Goal: Task Accomplishment & Management: Manage account settings

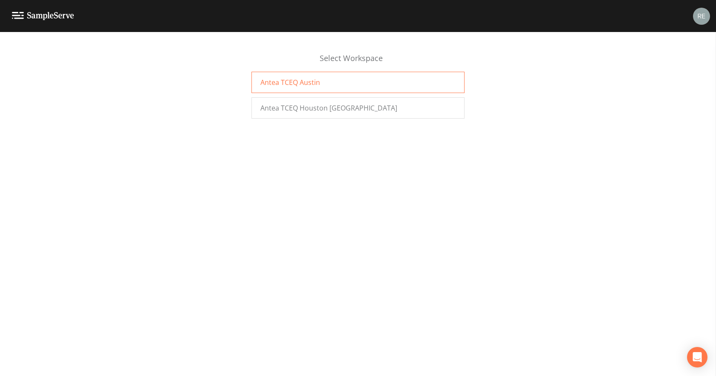
click at [301, 85] on span "Antea TCEQ Austin" at bounding box center [291, 82] width 60 height 10
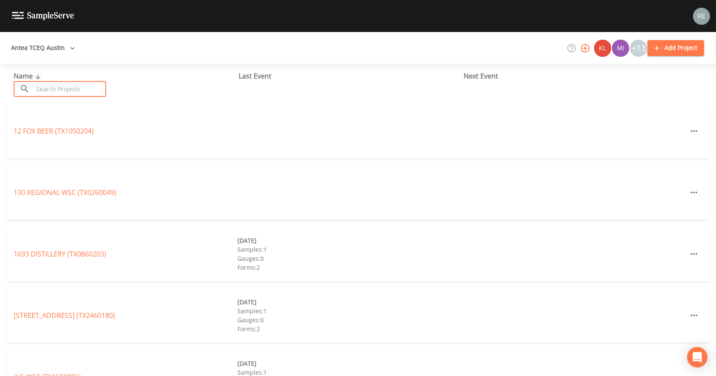
click at [54, 91] on input "text" at bounding box center [69, 89] width 73 height 16
click at [91, 94] on input "text" at bounding box center [69, 89] width 73 height 16
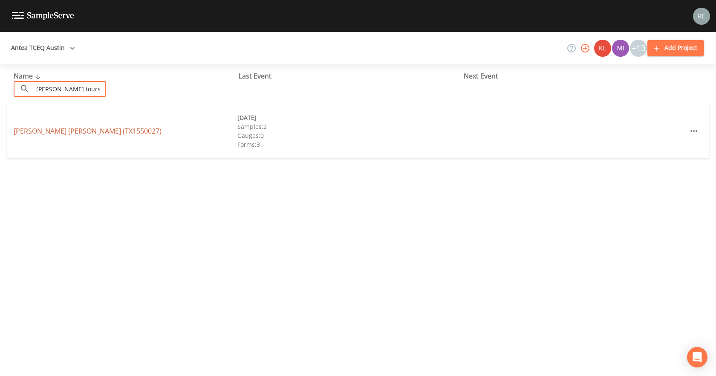
type input "leroy tours gerald"
click at [84, 133] on link "LEROY TOURS GERALD WSC (TX1550027)" at bounding box center [88, 130] width 148 height 9
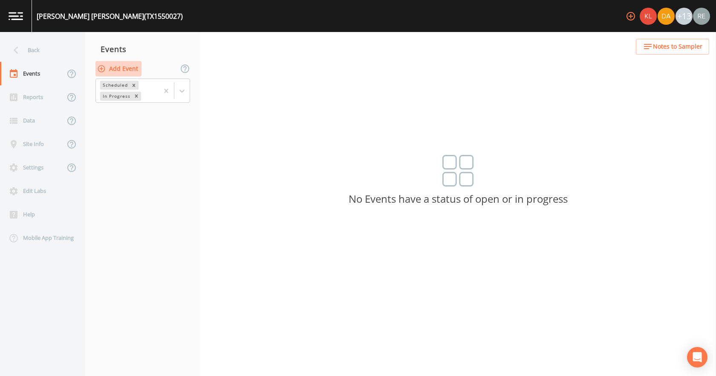
click at [117, 65] on button "Add Event" at bounding box center [119, 69] width 46 height 16
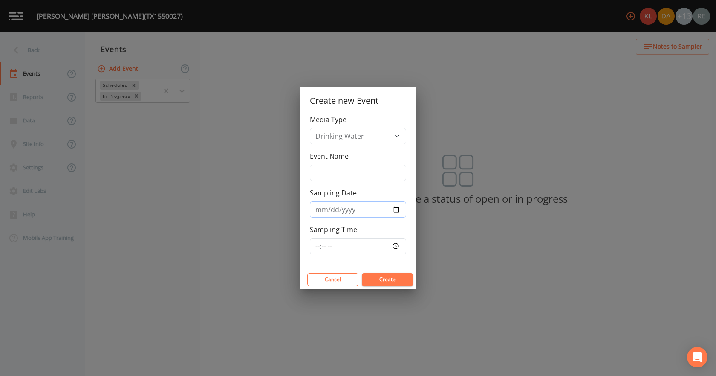
click at [399, 211] on input "Sampling Date" at bounding box center [358, 209] width 96 height 16
type input "2025-08-13"
click at [377, 279] on button "Create" at bounding box center [387, 279] width 51 height 13
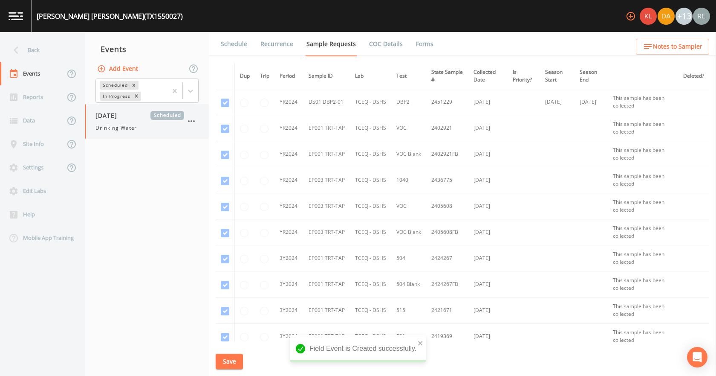
click at [122, 119] on span "08/13/2025" at bounding box center [110, 115] width 28 height 9
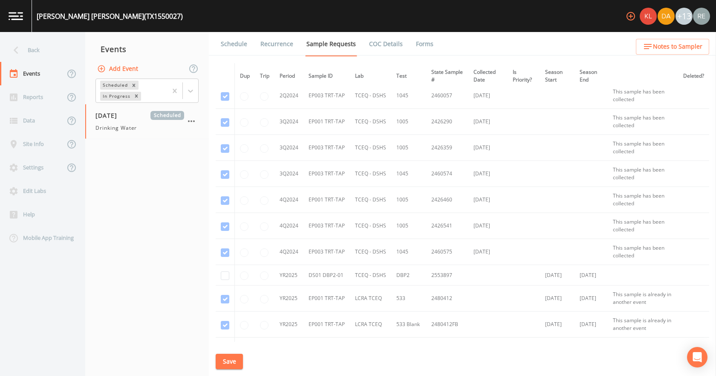
scroll to position [640, 0]
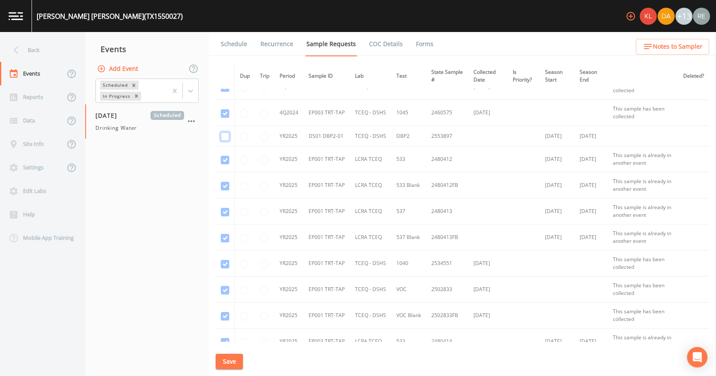
checkbox input "true"
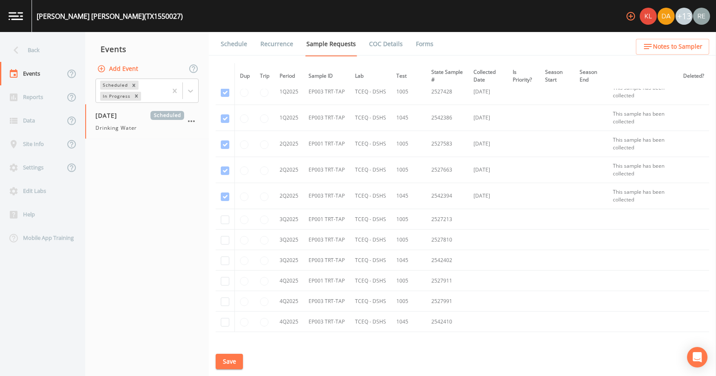
scroll to position [1151, 0]
checkbox input "true"
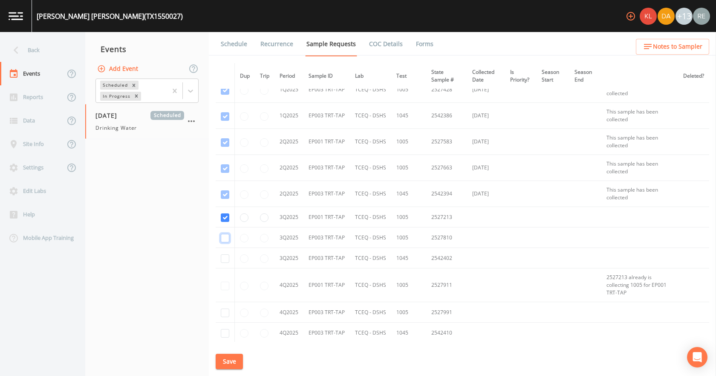
checkbox input "true"
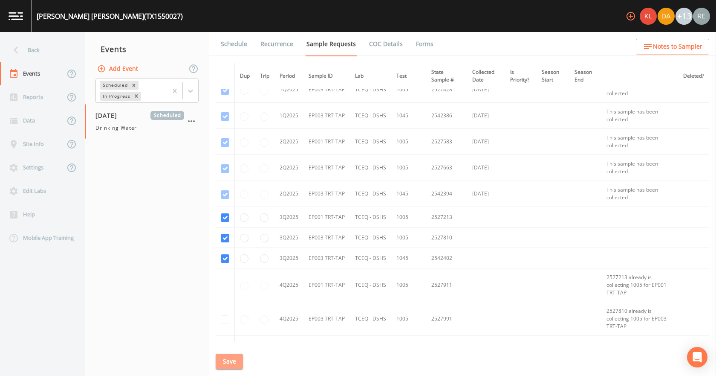
click at [232, 364] on button "Save" at bounding box center [229, 362] width 27 height 16
click at [240, 46] on link "Schedule" at bounding box center [234, 44] width 29 height 24
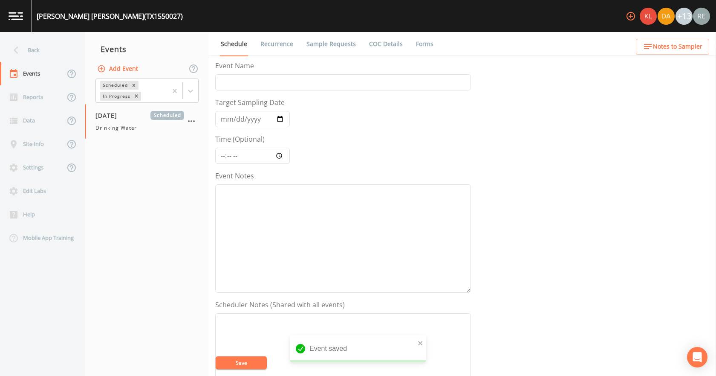
scroll to position [226, 0]
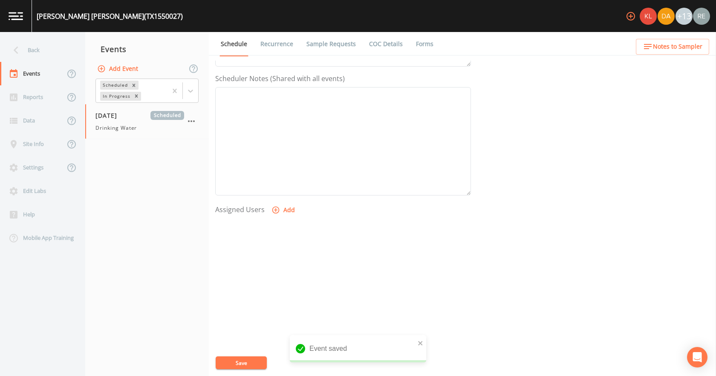
click at [286, 209] on button "Add" at bounding box center [284, 210] width 29 height 16
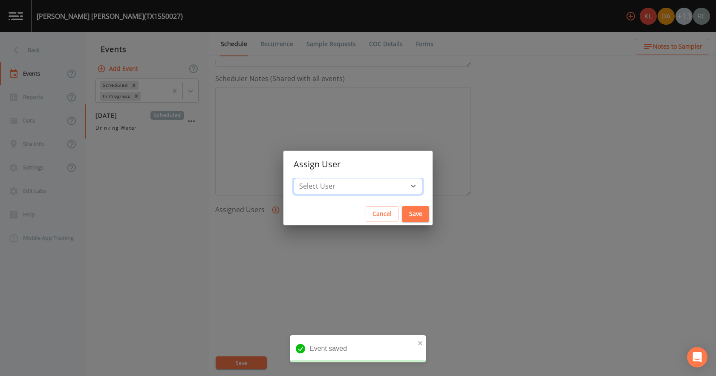
click at [325, 186] on select "Select User Kler Teran David Weber Joshua gere Paul Mike Franklin Rodolfo Ramir…" at bounding box center [358, 186] width 129 height 16
select select "cda467bf-2385-465e-b0d0-2ef008f7967e"
click at [321, 178] on select "Select User Kler Teran David Weber Joshua gere Paul Mike Franklin Rodolfo Ramir…" at bounding box center [358, 186] width 129 height 16
click at [402, 215] on button "Save" at bounding box center [415, 214] width 27 height 16
select select
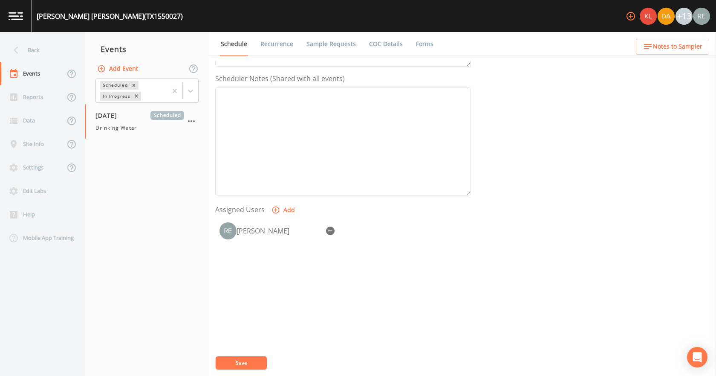
click at [251, 346] on div "Event Name Target Sampling Date 2025-08-13 Time (Optional) Event Notes Schedule…" at bounding box center [465, 218] width 501 height 315
click at [252, 365] on button "Save" at bounding box center [241, 362] width 51 height 13
click at [247, 360] on button "Save" at bounding box center [241, 362] width 51 height 13
click at [11, 55] on icon at bounding box center [16, 50] width 15 height 15
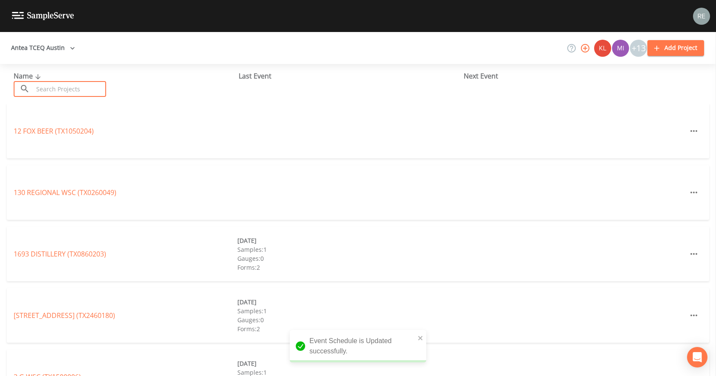
click at [52, 93] on input "text" at bounding box center [69, 89] width 73 height 16
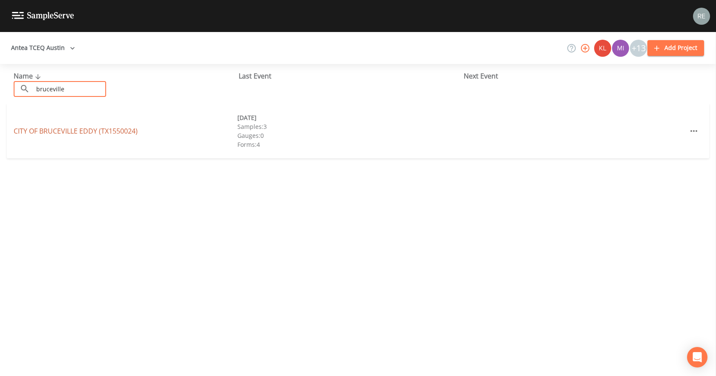
type input "bruceville"
click at [61, 130] on link "CITY OF BRUCEVILLE EDDY (TX1550024)" at bounding box center [76, 130] width 124 height 9
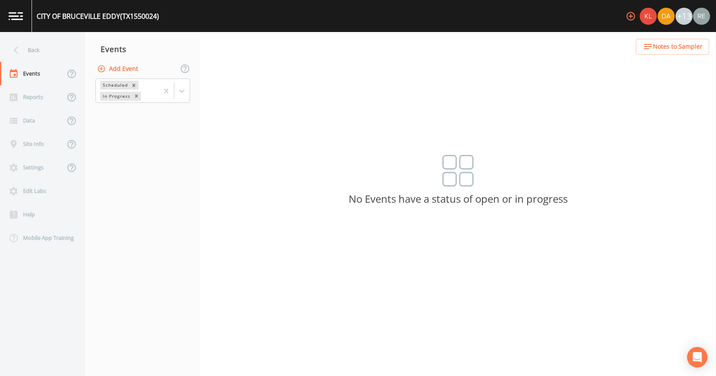
click at [128, 67] on button "Add Event" at bounding box center [119, 69] width 46 height 16
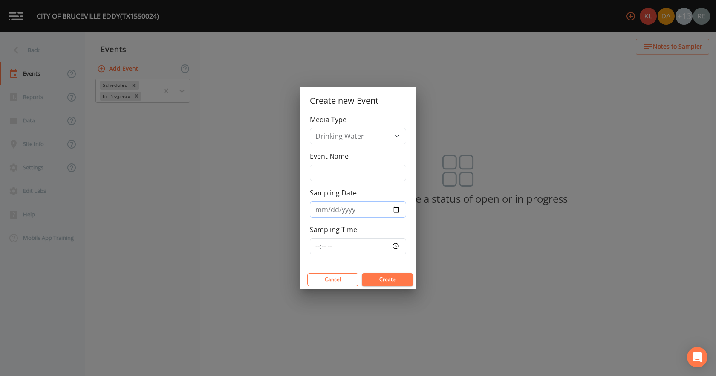
click at [396, 210] on input "Sampling Date" at bounding box center [358, 209] width 96 height 16
type input "2025-08-13"
click at [385, 275] on button "Create" at bounding box center [387, 279] width 51 height 13
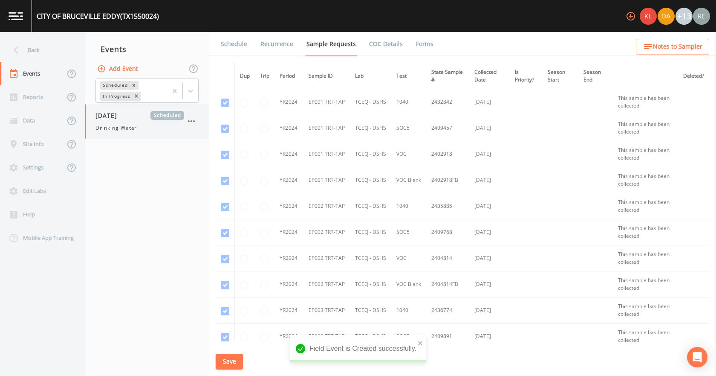
click at [121, 120] on div "08/13/2025 Scheduled Drinking Water" at bounding box center [140, 121] width 89 height 21
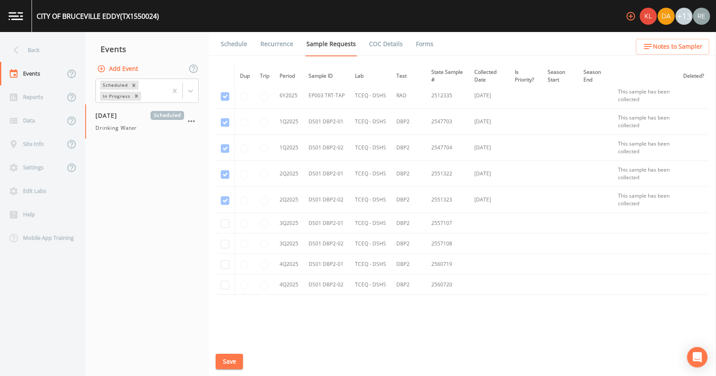
scroll to position [1407, 0]
checkbox input "true"
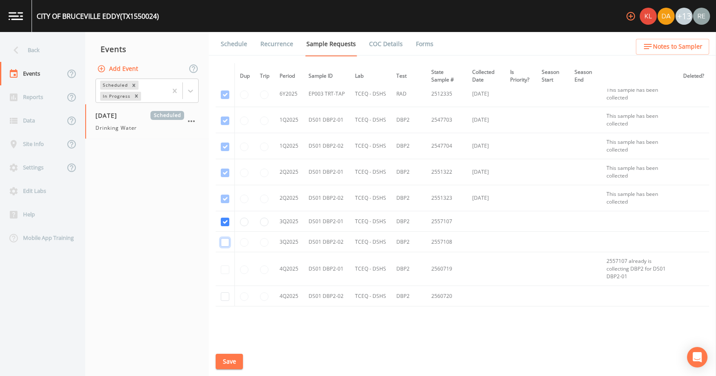
checkbox input "true"
click at [228, 362] on button "Save" at bounding box center [229, 362] width 27 height 16
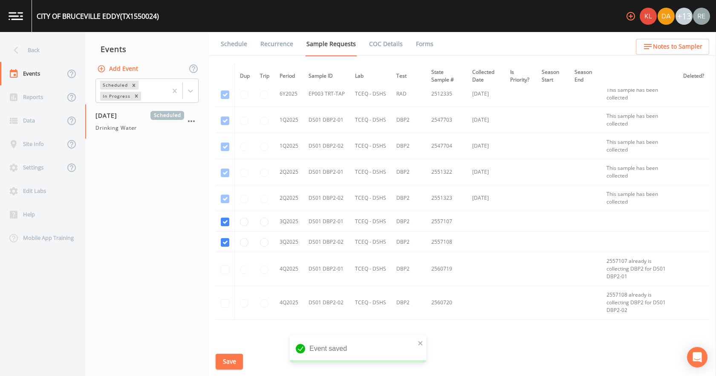
click at [235, 41] on link "Schedule" at bounding box center [234, 44] width 29 height 24
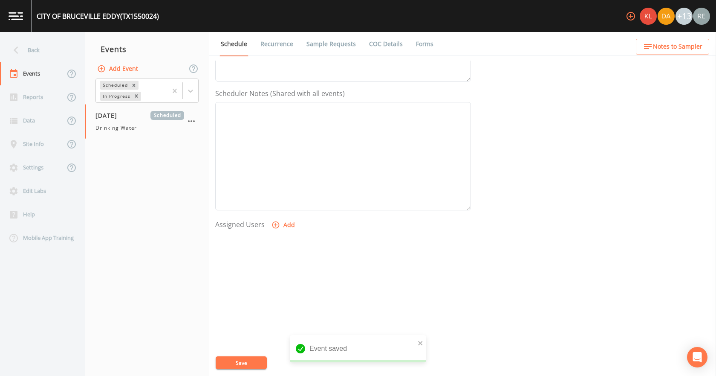
scroll to position [226, 0]
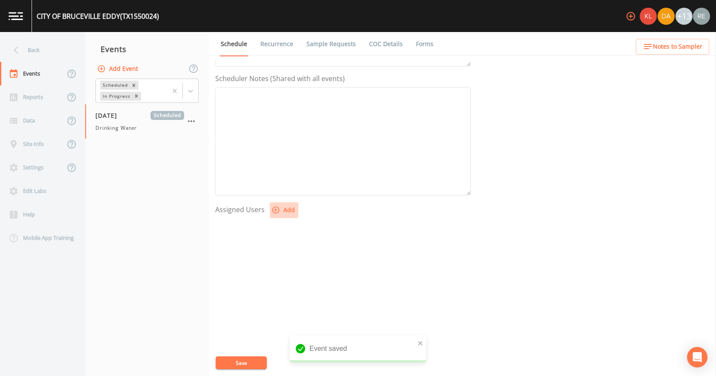
click at [275, 209] on icon "button" at bounding box center [276, 209] width 7 height 7
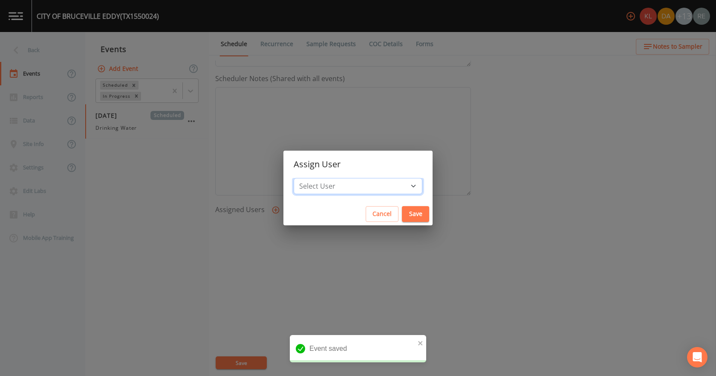
drag, startPoint x: 333, startPoint y: 188, endPoint x: 331, endPoint y: 180, distance: 9.0
click at [333, 188] on select "Select User Kler Teran David Weber Joshua gere Paul Mike Franklin Rodolfo Ramir…" at bounding box center [358, 186] width 129 height 16
click at [321, 178] on select "Select User Kler Teran David Weber Joshua gere Paul Mike Franklin Rodolfo Ramir…" at bounding box center [358, 186] width 129 height 16
click at [359, 183] on select "Select User Kler Teran David Weber Joshua gere Paul Mike Franklin Rodolfo Ramir…" at bounding box center [358, 186] width 129 height 16
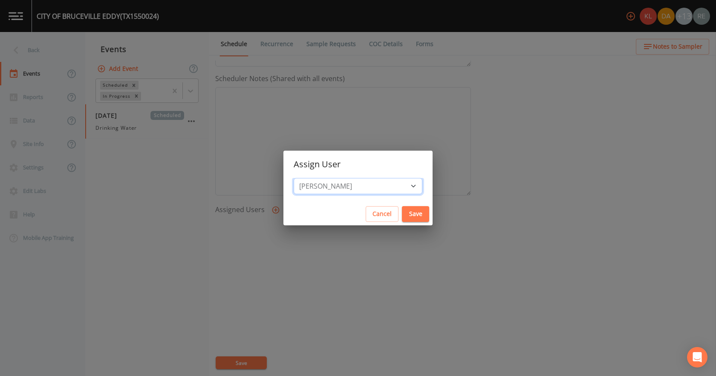
click at [321, 178] on select "Select User Kler Teran David Weber Joshua gere Paul Mike Franklin Rodolfo Ramir…" at bounding box center [358, 186] width 129 height 16
click at [365, 183] on select "Select User Kler Teran David Weber Joshua gere Paul Mike Franklin Rodolfo Ramir…" at bounding box center [358, 186] width 129 height 16
select select "cda467bf-2385-465e-b0d0-2ef008f7967e"
click at [321, 178] on select "Select User Kler Teran David Weber Joshua gere Paul Mike Franklin Rodolfo Ramir…" at bounding box center [358, 186] width 129 height 16
click at [402, 215] on button "Save" at bounding box center [415, 214] width 27 height 16
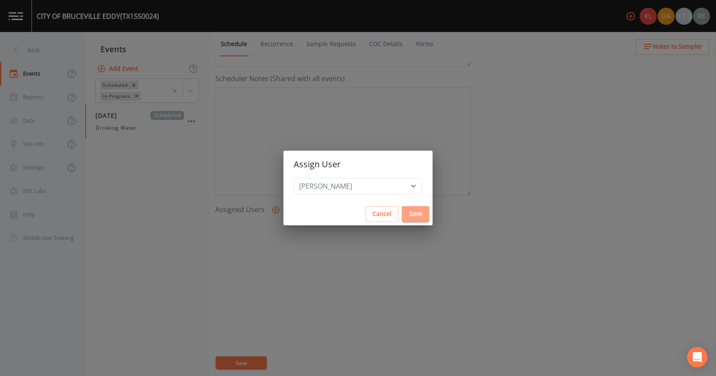
select select
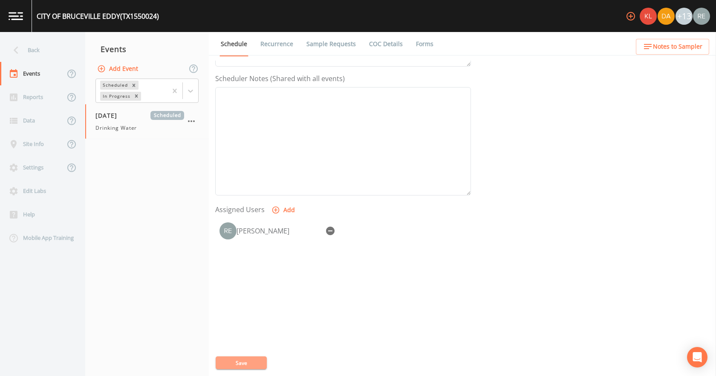
click at [253, 368] on button "Save" at bounding box center [241, 362] width 51 height 13
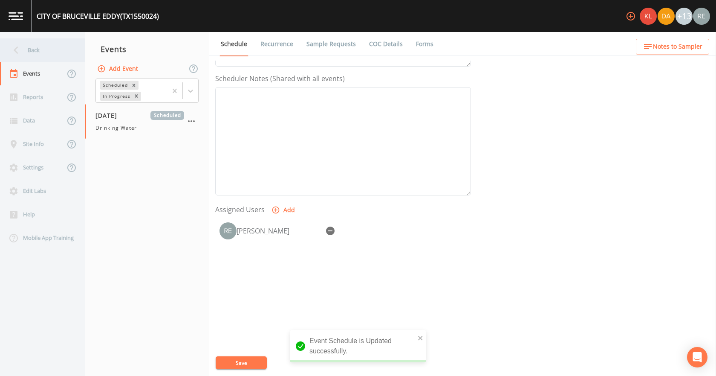
click at [28, 51] on div "Back" at bounding box center [38, 49] width 77 height 23
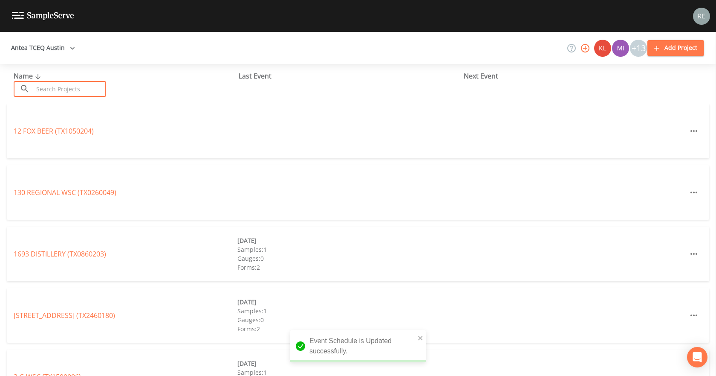
click at [52, 95] on input "text" at bounding box center [69, 89] width 73 height 16
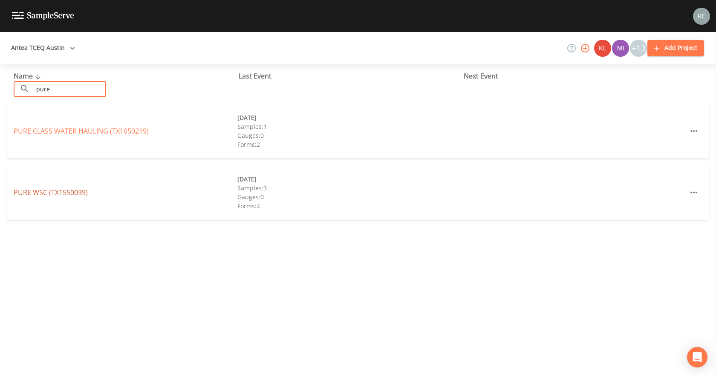
type input "pure"
click at [42, 191] on link "PURE WSC (TX1550039)" at bounding box center [51, 192] width 74 height 9
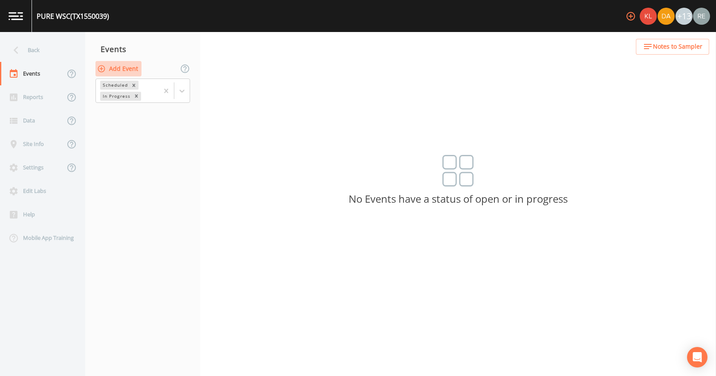
click at [132, 69] on button "Add Event" at bounding box center [119, 69] width 46 height 16
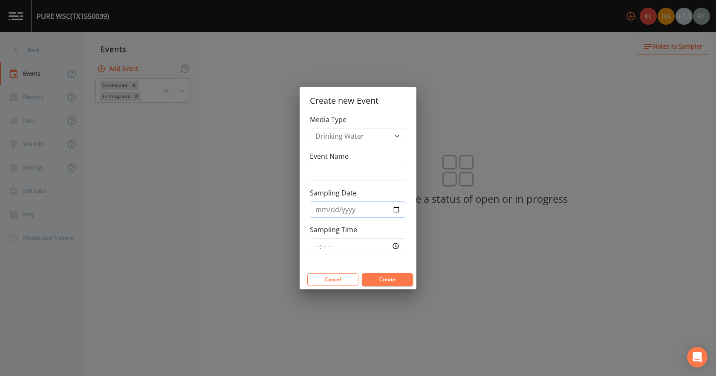
click at [391, 204] on input "Sampling Date" at bounding box center [358, 209] width 96 height 16
click at [396, 207] on input "Sampling Date" at bounding box center [358, 209] width 96 height 16
type input "2025-08-13"
click at [378, 275] on button "Create" at bounding box center [387, 279] width 51 height 13
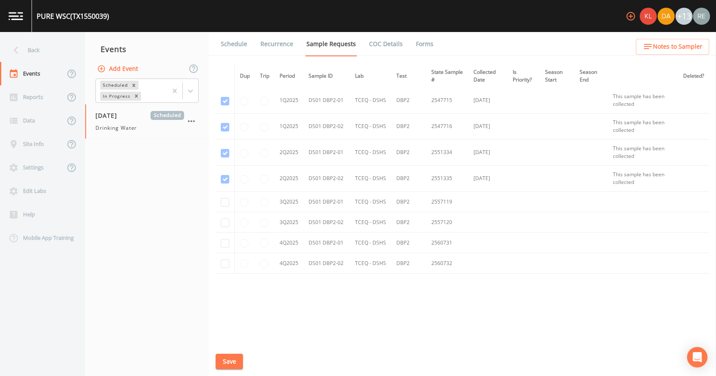
scroll to position [947, 0]
checkbox input "true"
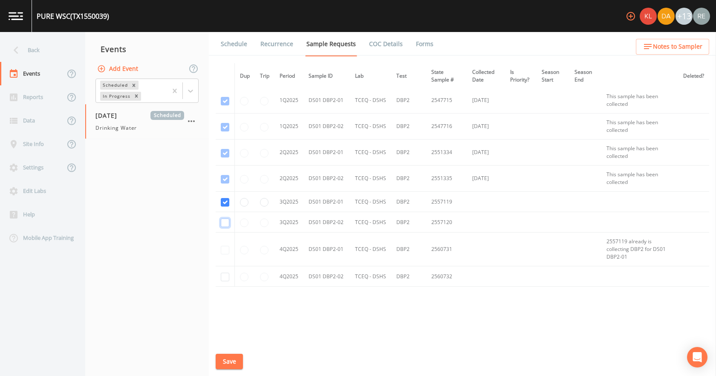
checkbox input "true"
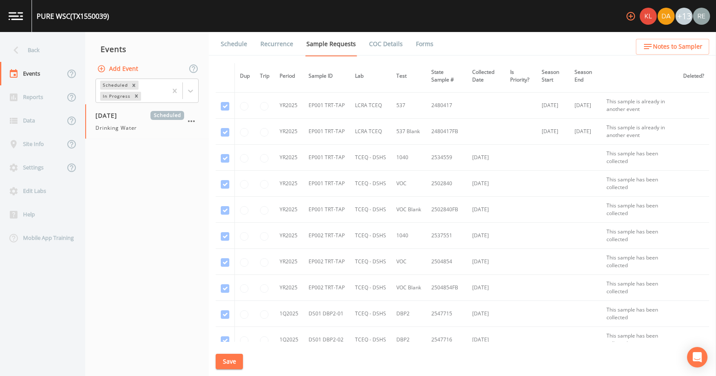
scroll to position [942, 0]
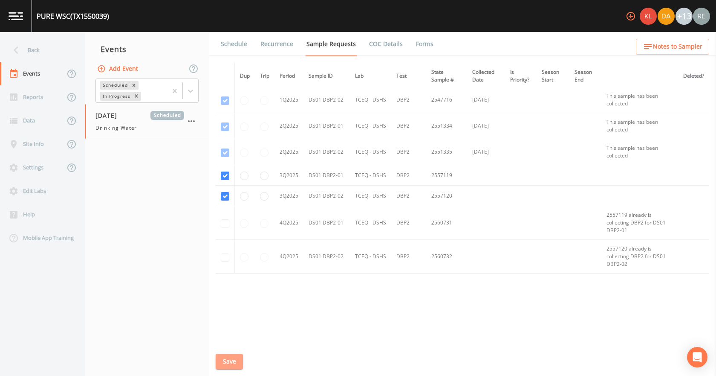
click at [237, 361] on button "Save" at bounding box center [229, 362] width 27 height 16
click at [40, 56] on div "Back" at bounding box center [38, 49] width 77 height 23
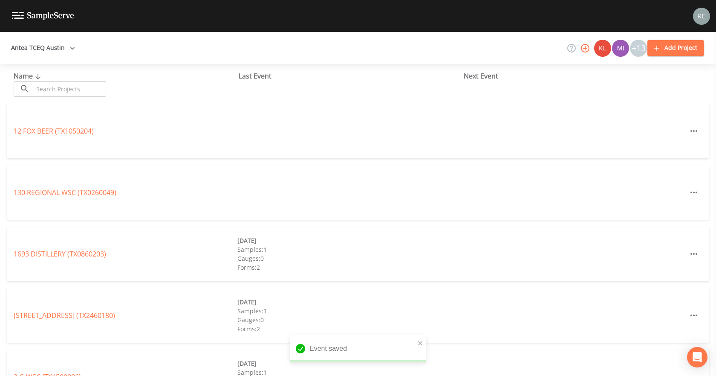
click at [56, 84] on input "text" at bounding box center [69, 89] width 73 height 16
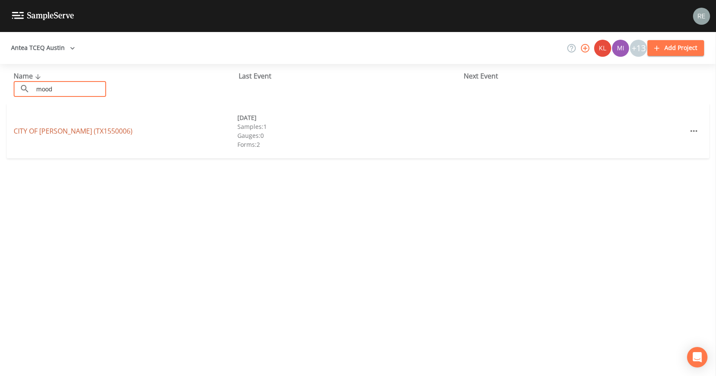
type input "mood"
click at [46, 128] on link "CITY OF MOODY (TX1550006)" at bounding box center [73, 130] width 119 height 9
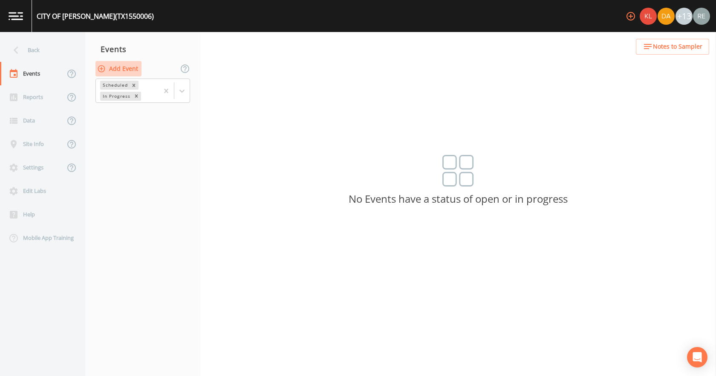
click at [118, 71] on button "Add Event" at bounding box center [119, 69] width 46 height 16
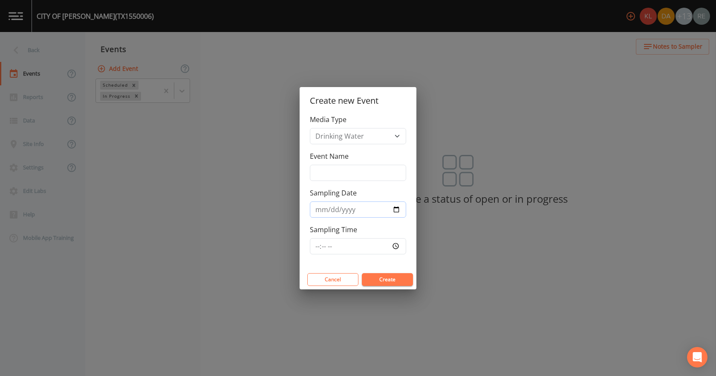
click at [398, 211] on input "Sampling Date" at bounding box center [358, 209] width 96 height 16
type input "2025-08-13"
click at [382, 277] on button "Create" at bounding box center [387, 279] width 51 height 13
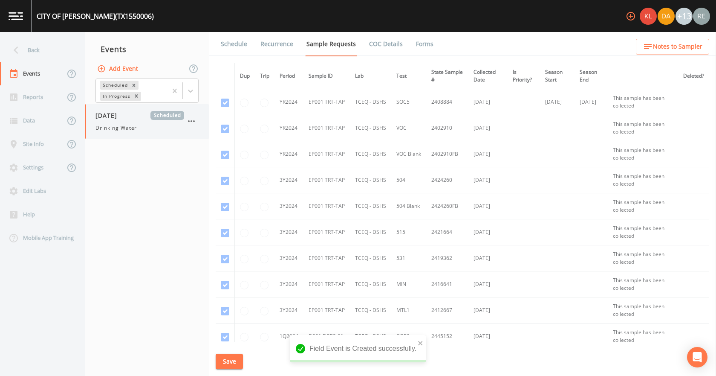
click at [124, 127] on span "Drinking Water" at bounding box center [116, 128] width 41 height 8
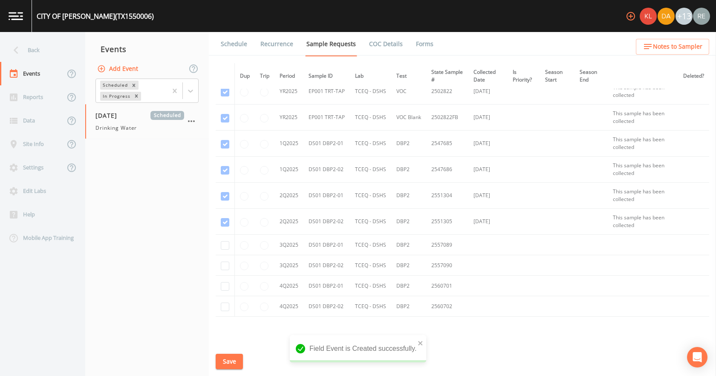
scroll to position [652, 0]
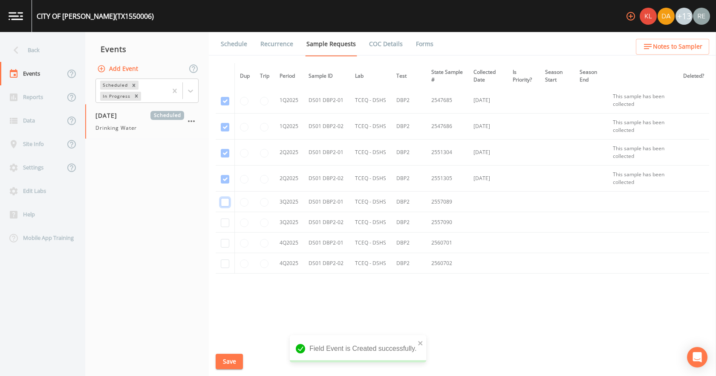
checkbox input "true"
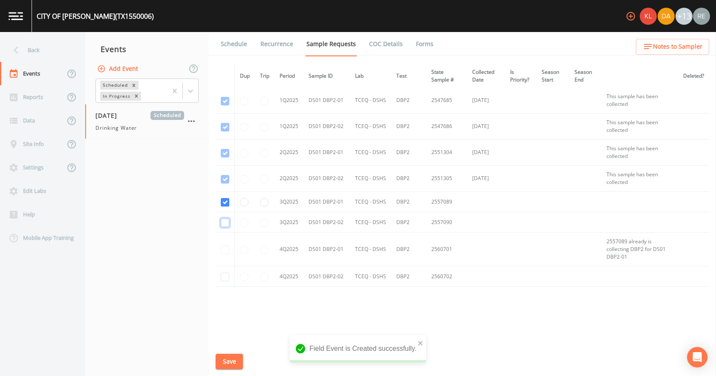
checkbox input "true"
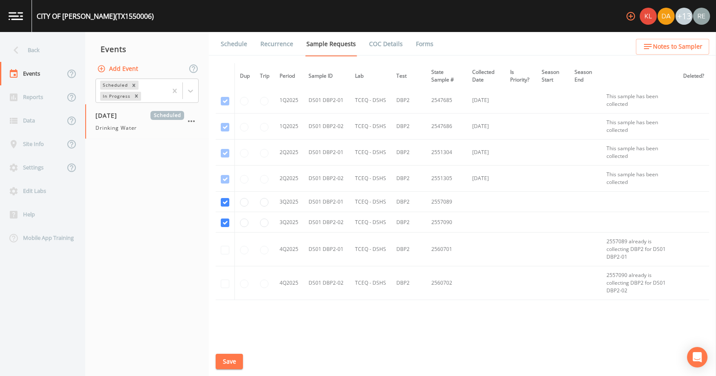
click at [235, 362] on button "Save" at bounding box center [229, 362] width 27 height 16
click at [246, 46] on link "Schedule" at bounding box center [234, 44] width 29 height 24
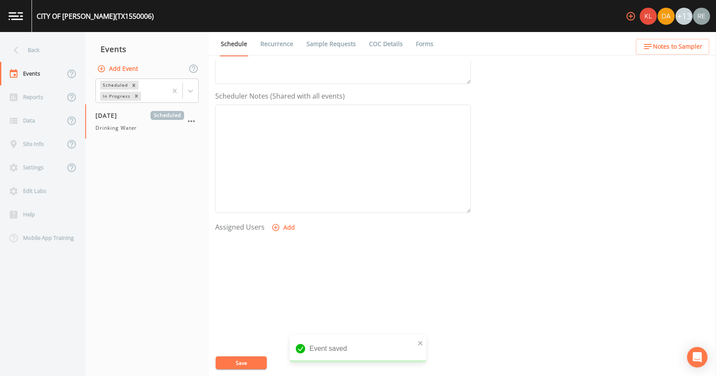
scroll to position [226, 0]
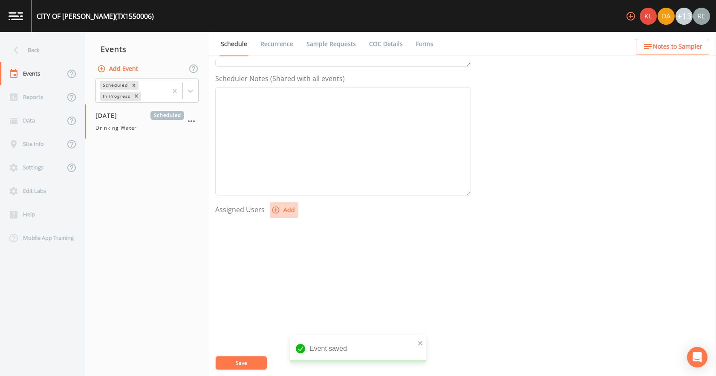
click at [284, 209] on button "Add" at bounding box center [284, 210] width 29 height 16
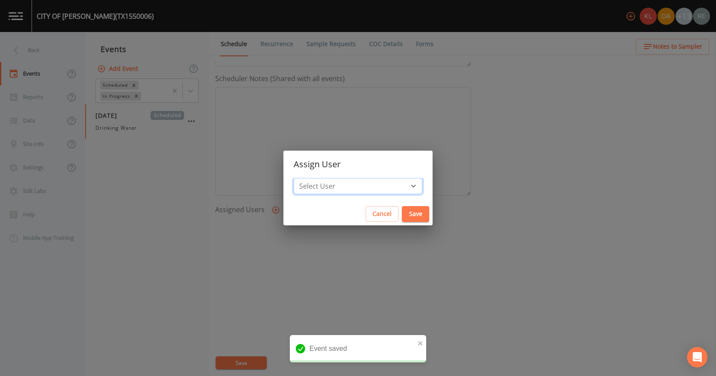
click at [330, 186] on select "Select User Kler Teran David Weber Joshua gere Paul Mike Franklin Rodolfo Ramir…" at bounding box center [358, 186] width 129 height 16
select select "cda467bf-2385-465e-b0d0-2ef008f7967e"
click at [321, 178] on select "Select User Kler Teran David Weber Joshua gere Paul Mike Franklin Rodolfo Ramir…" at bounding box center [358, 186] width 129 height 16
click at [402, 211] on button "Save" at bounding box center [415, 214] width 27 height 16
select select
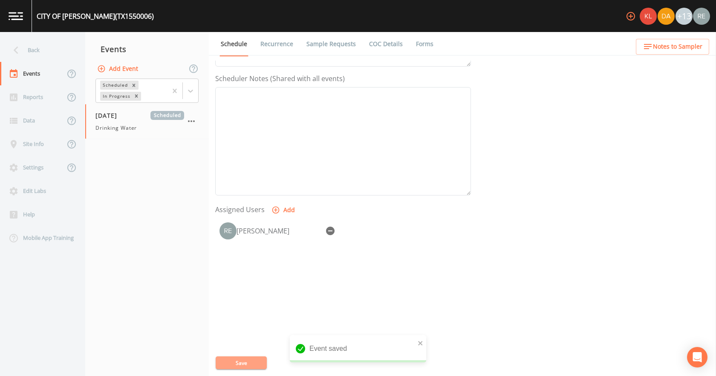
click at [255, 359] on button "Save" at bounding box center [241, 362] width 51 height 13
click at [35, 58] on div "Back" at bounding box center [38, 49] width 77 height 23
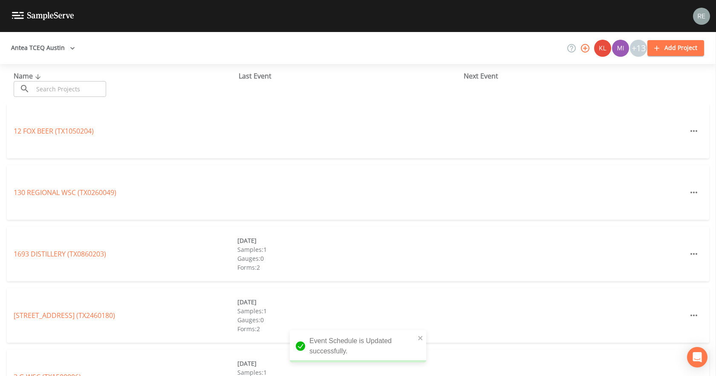
click at [50, 91] on input "text" at bounding box center [69, 89] width 73 height 16
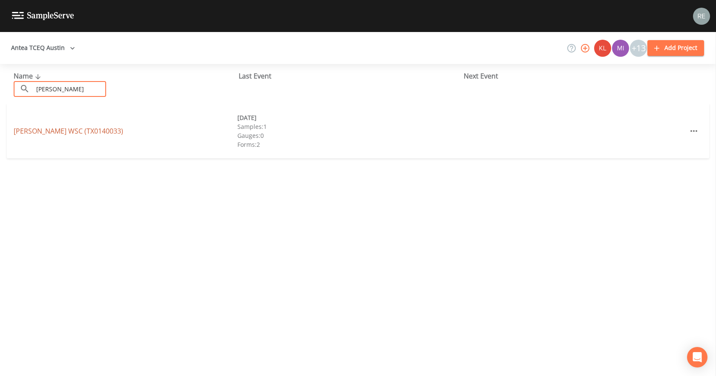
type input "pendleton"
click at [55, 133] on link "PENDLETON WSC (TX0140033)" at bounding box center [69, 130] width 110 height 9
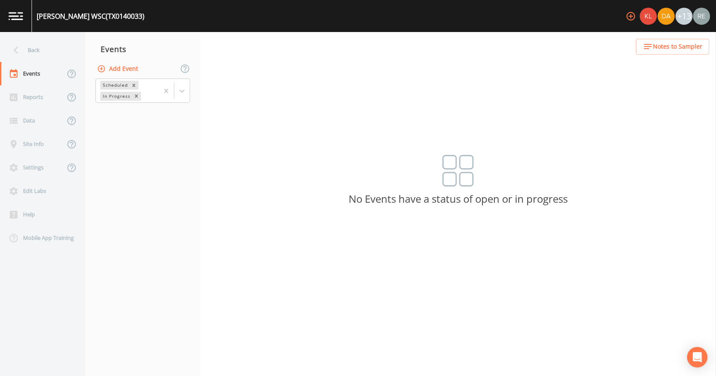
click at [120, 70] on button "Add Event" at bounding box center [119, 69] width 46 height 16
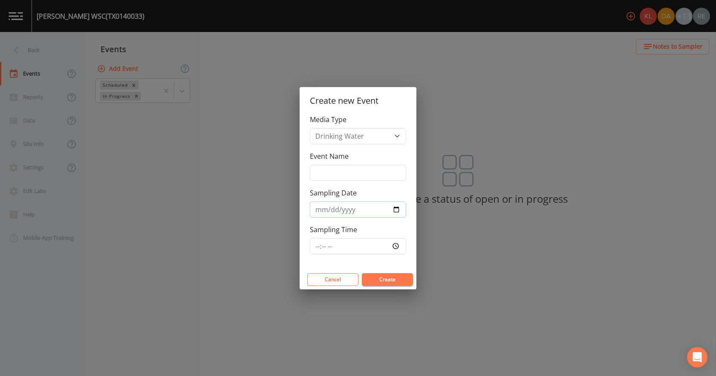
click at [394, 206] on input "Sampling Date" at bounding box center [358, 209] width 96 height 16
type input "2025-08-13"
click at [379, 275] on button "Create" at bounding box center [387, 279] width 51 height 13
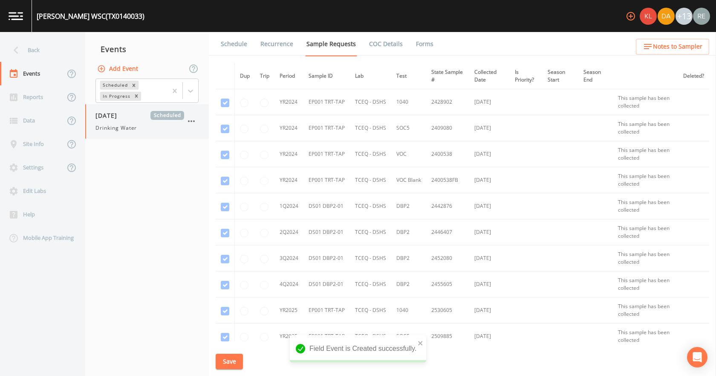
click at [138, 130] on div "Drinking Water" at bounding box center [140, 128] width 89 height 8
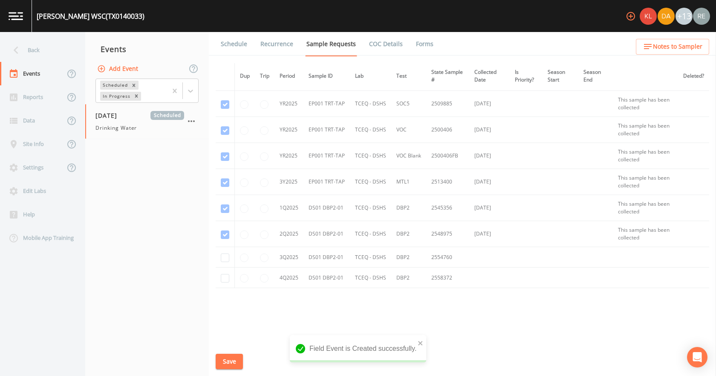
scroll to position [247, 0]
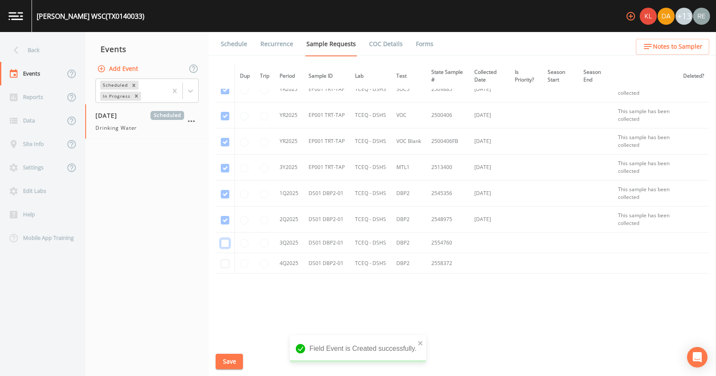
checkbox input "true"
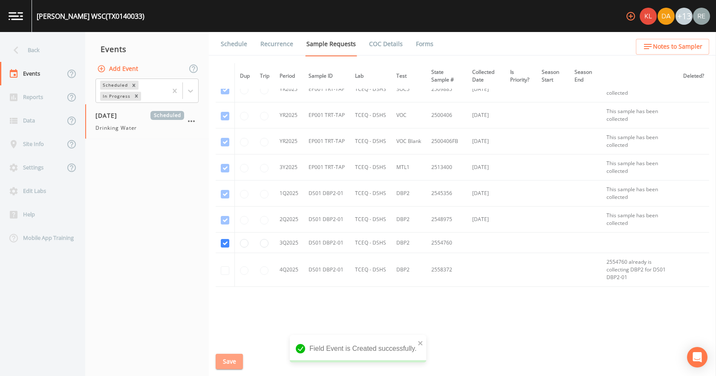
click at [227, 360] on button "Save" at bounding box center [229, 362] width 27 height 16
click at [230, 45] on link "Schedule" at bounding box center [234, 44] width 29 height 24
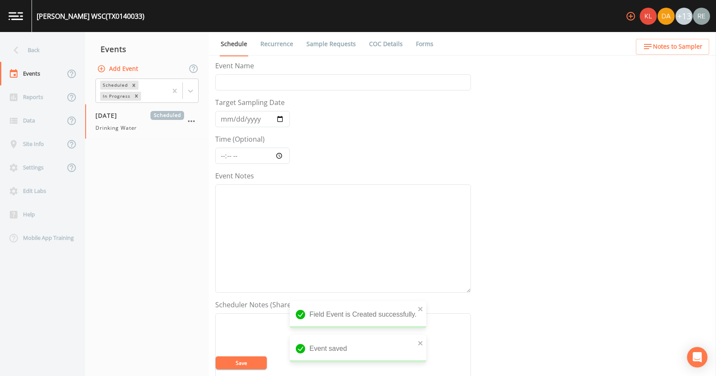
scroll to position [226, 0]
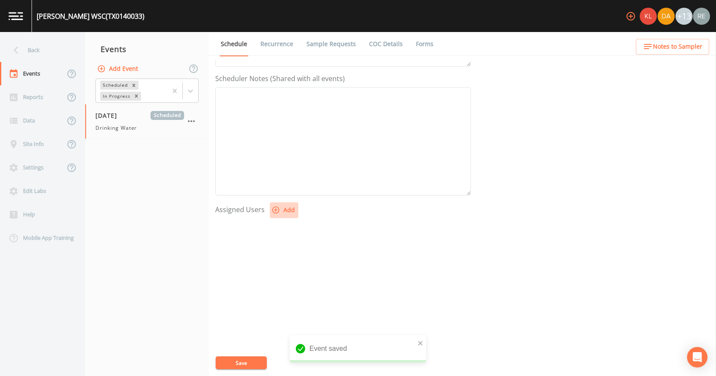
click at [276, 210] on icon "button" at bounding box center [276, 209] width 7 height 7
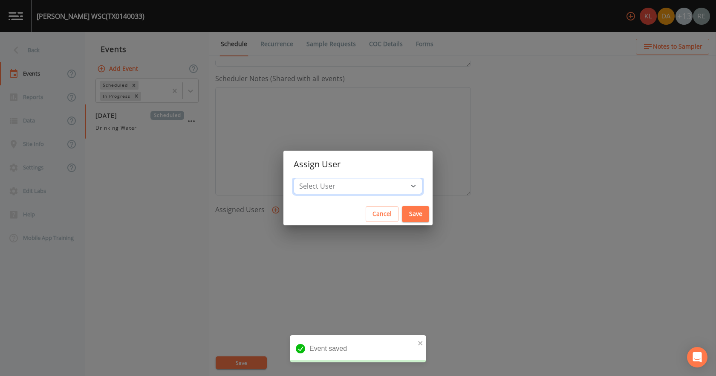
click at [328, 183] on select "Select User Kler Teran David Weber Joshua gere Paul Mike Franklin Rodolfo Ramir…" at bounding box center [358, 186] width 129 height 16
click at [321, 178] on select "Select User Kler Teran David Weber Joshua gere Paul Mike Franklin Rodolfo Ramir…" at bounding box center [358, 186] width 129 height 16
click at [367, 176] on h2 "Assign User" at bounding box center [358, 164] width 149 height 27
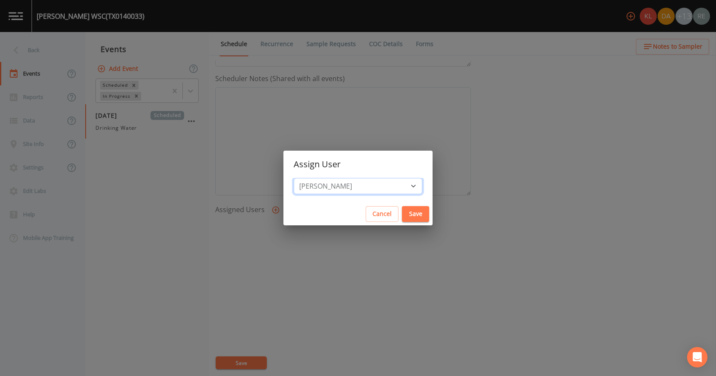
click at [367, 184] on select "Select User Kler Teran David Weber Joshua gere Paul Mike Franklin Rodolfo Ramir…" at bounding box center [358, 186] width 129 height 16
select select "cda467bf-2385-465e-b0d0-2ef008f7967e"
click at [321, 178] on select "Select User Kler Teran David Weber Joshua gere Paul Mike Franklin Rodolfo Ramir…" at bounding box center [358, 186] width 129 height 16
click at [402, 221] on button "Save" at bounding box center [415, 214] width 27 height 16
select select
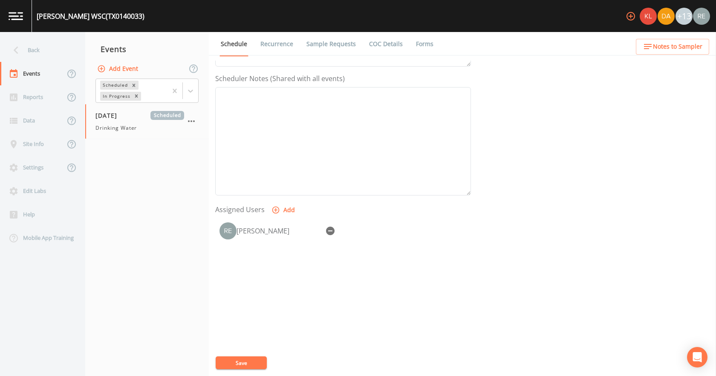
click at [262, 360] on button "Save" at bounding box center [241, 362] width 51 height 13
click at [43, 59] on div "Back" at bounding box center [38, 49] width 77 height 23
